Goal: Navigation & Orientation: Find specific page/section

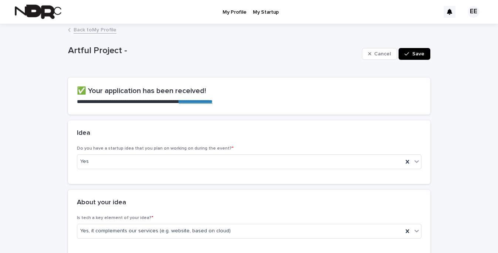
click at [236, 12] on p "My Profile" at bounding box center [235, 8] width 24 height 16
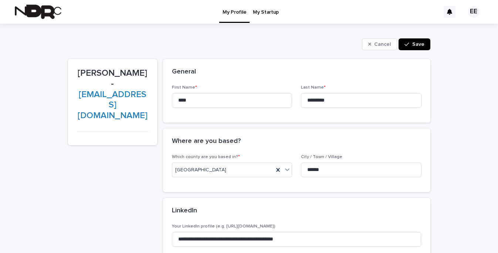
click at [263, 13] on p "My Startup" at bounding box center [266, 8] width 26 height 16
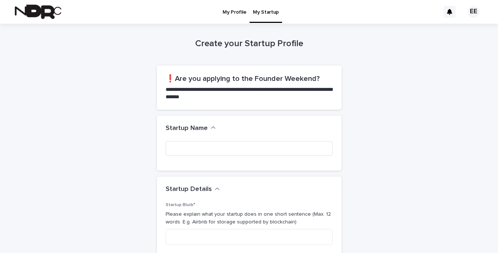
click at [231, 9] on p "My Profile" at bounding box center [235, 8] width 24 height 16
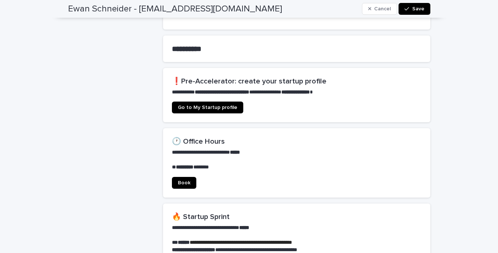
scroll to position [472, 0]
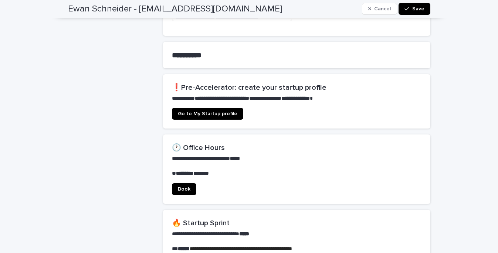
click at [213, 111] on span "Go to My Startup profile" at bounding box center [208, 113] width 60 height 5
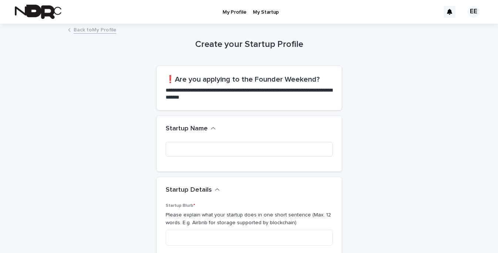
click at [239, 11] on p "My Profile" at bounding box center [235, 8] width 24 height 16
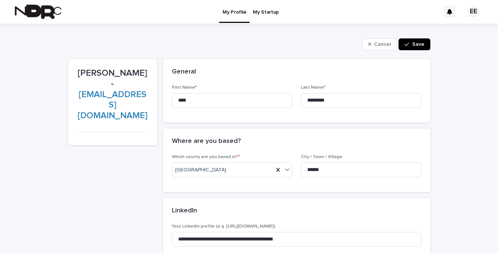
click at [478, 12] on div "EE" at bounding box center [474, 12] width 12 height 12
click at [231, 14] on div at bounding box center [249, 12] width 498 height 24
click at [31, 11] on img at bounding box center [38, 11] width 47 height 15
